Goal: Information Seeking & Learning: Learn about a topic

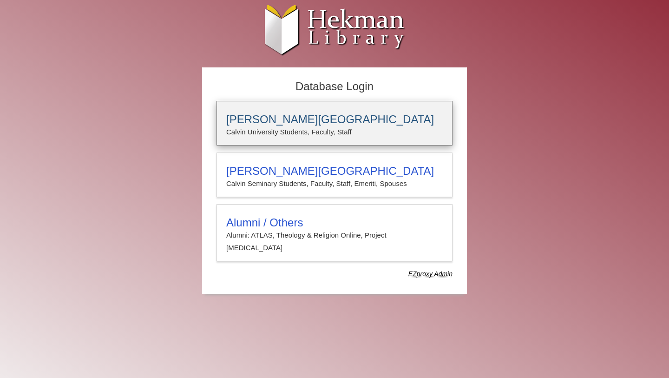
click at [336, 117] on h3 "Calvin University" at bounding box center [334, 119] width 217 height 13
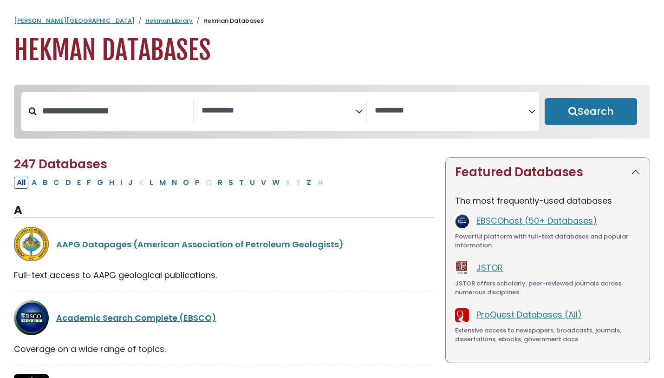
select select "Database Subject Filter"
select select "Database Vendors Filter"
click at [558, 225] on link "EBSCOhost (50+ Databases)" at bounding box center [537, 221] width 121 height 12
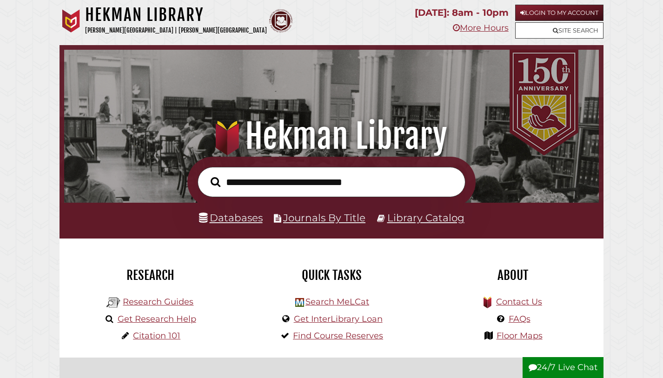
scroll to position [177, 530]
click at [546, 14] on link "Login to My Account" at bounding box center [559, 13] width 88 height 16
